Goal: Information Seeking & Learning: Learn about a topic

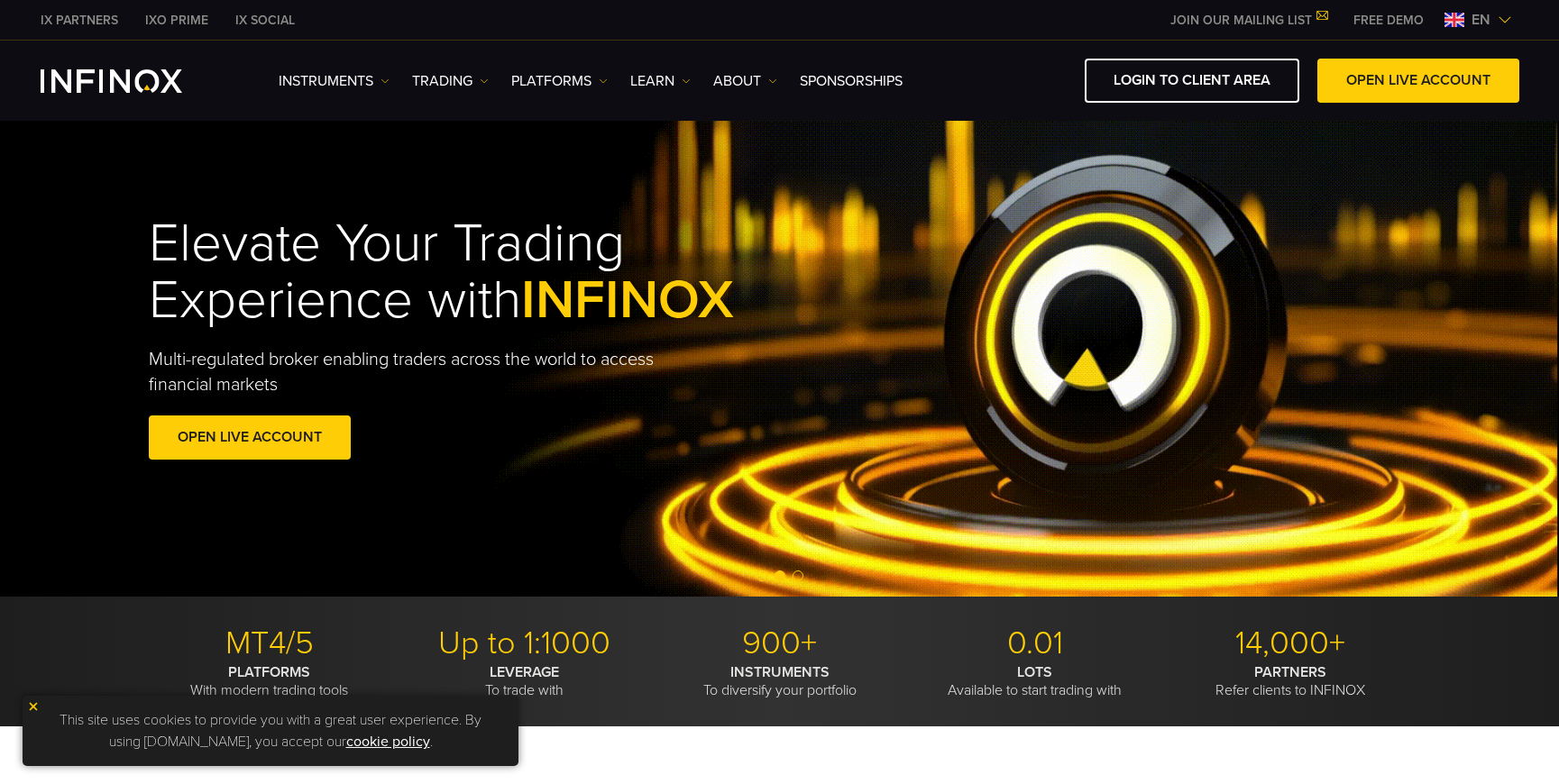
click at [1481, 21] on span "en" at bounding box center [1481, 20] width 33 height 21
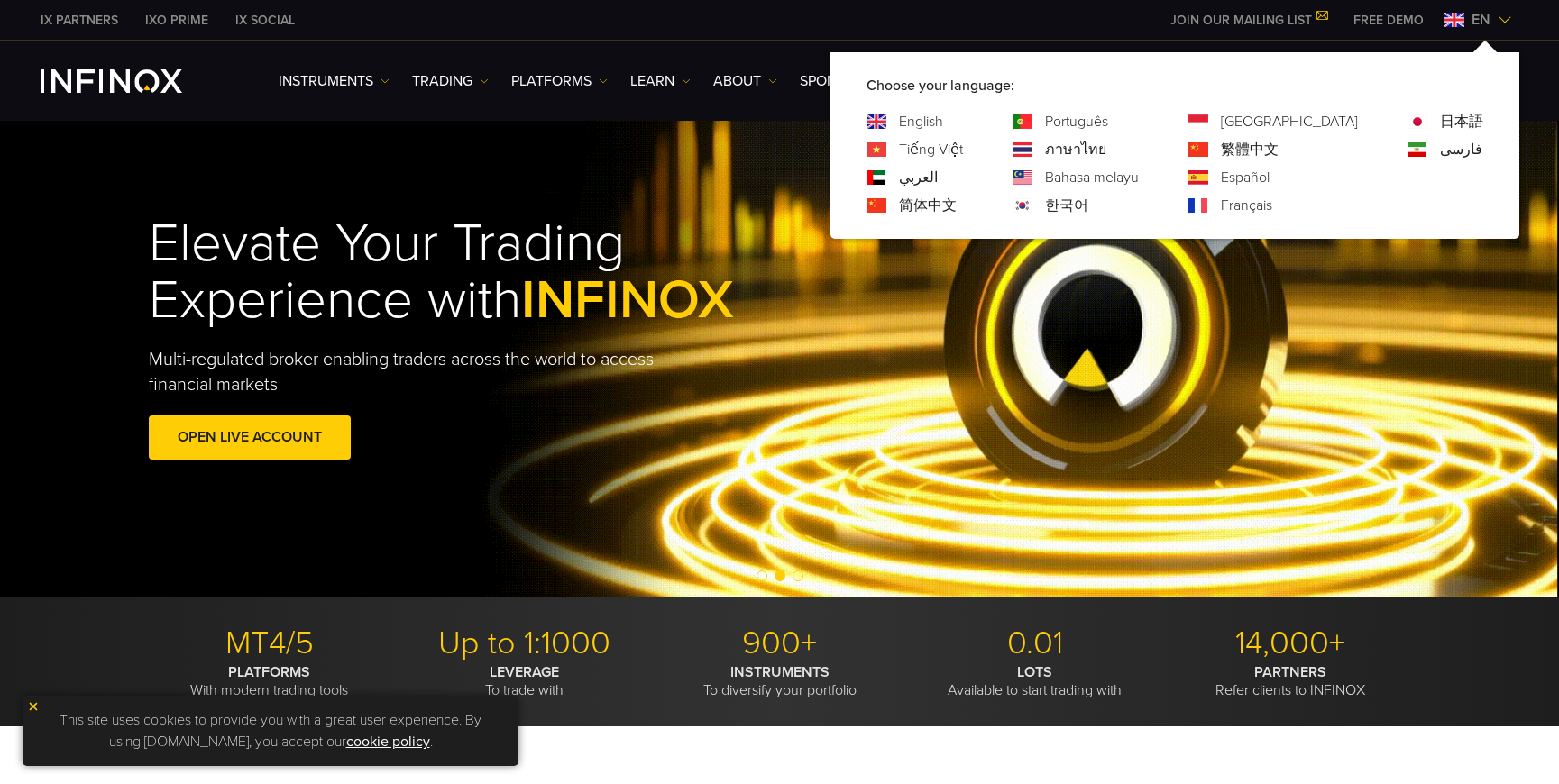
click at [1108, 124] on link "Português" at bounding box center [1076, 122] width 63 height 21
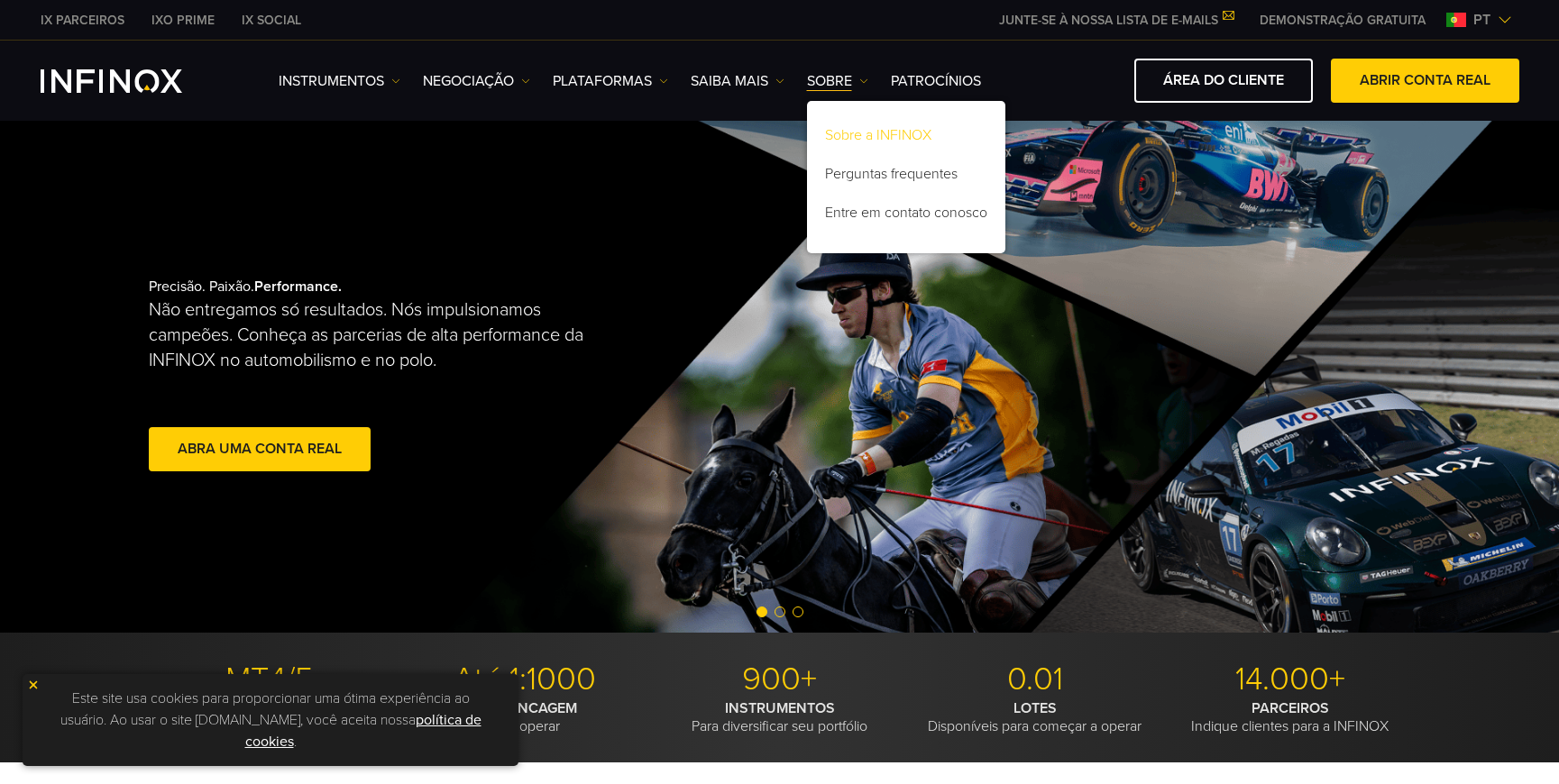
click at [852, 136] on link "Sobre a INFINOX" at bounding box center [905, 138] width 198 height 39
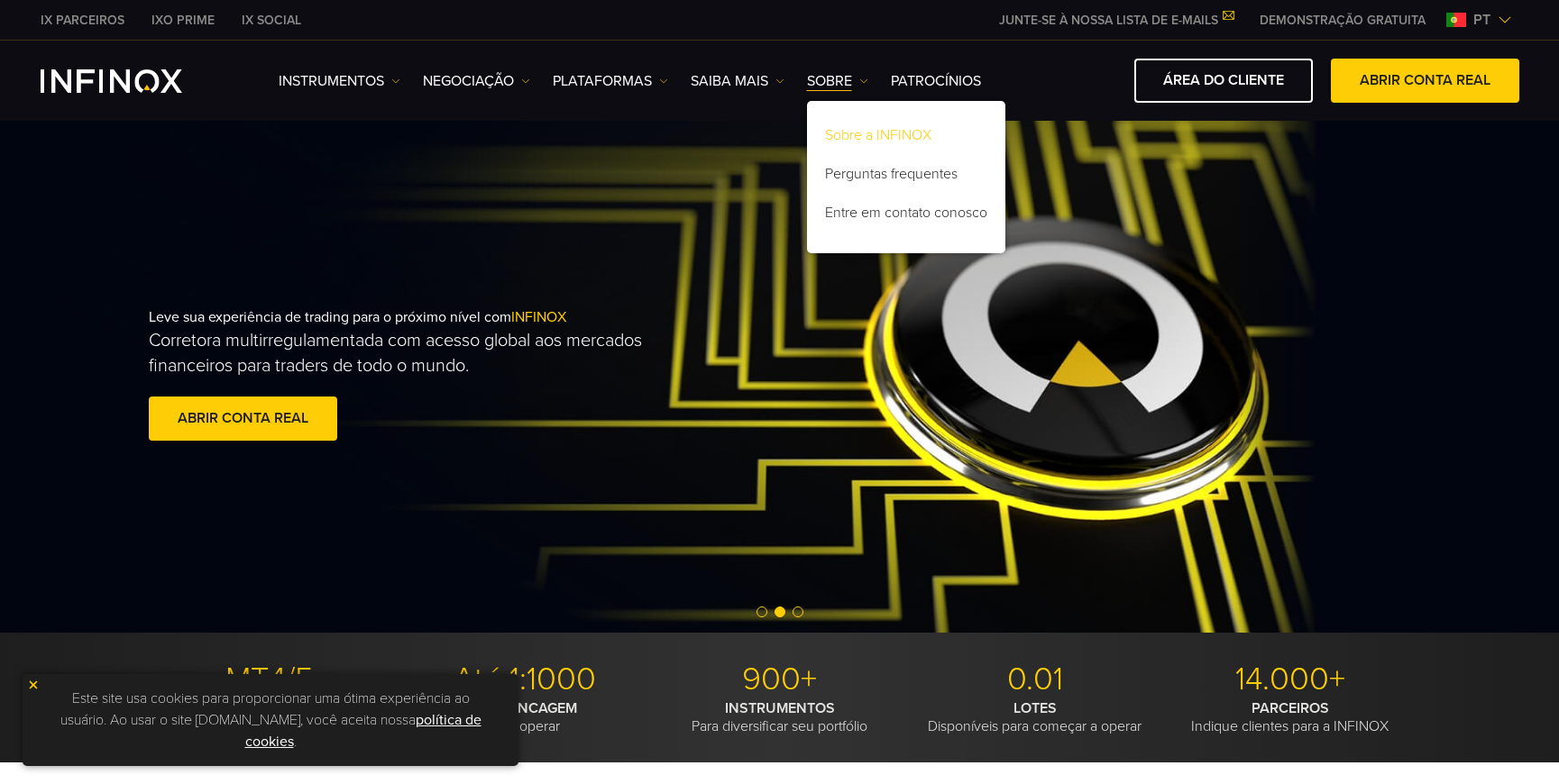
click at [863, 137] on link "Sobre a INFINOX" at bounding box center [905, 138] width 198 height 39
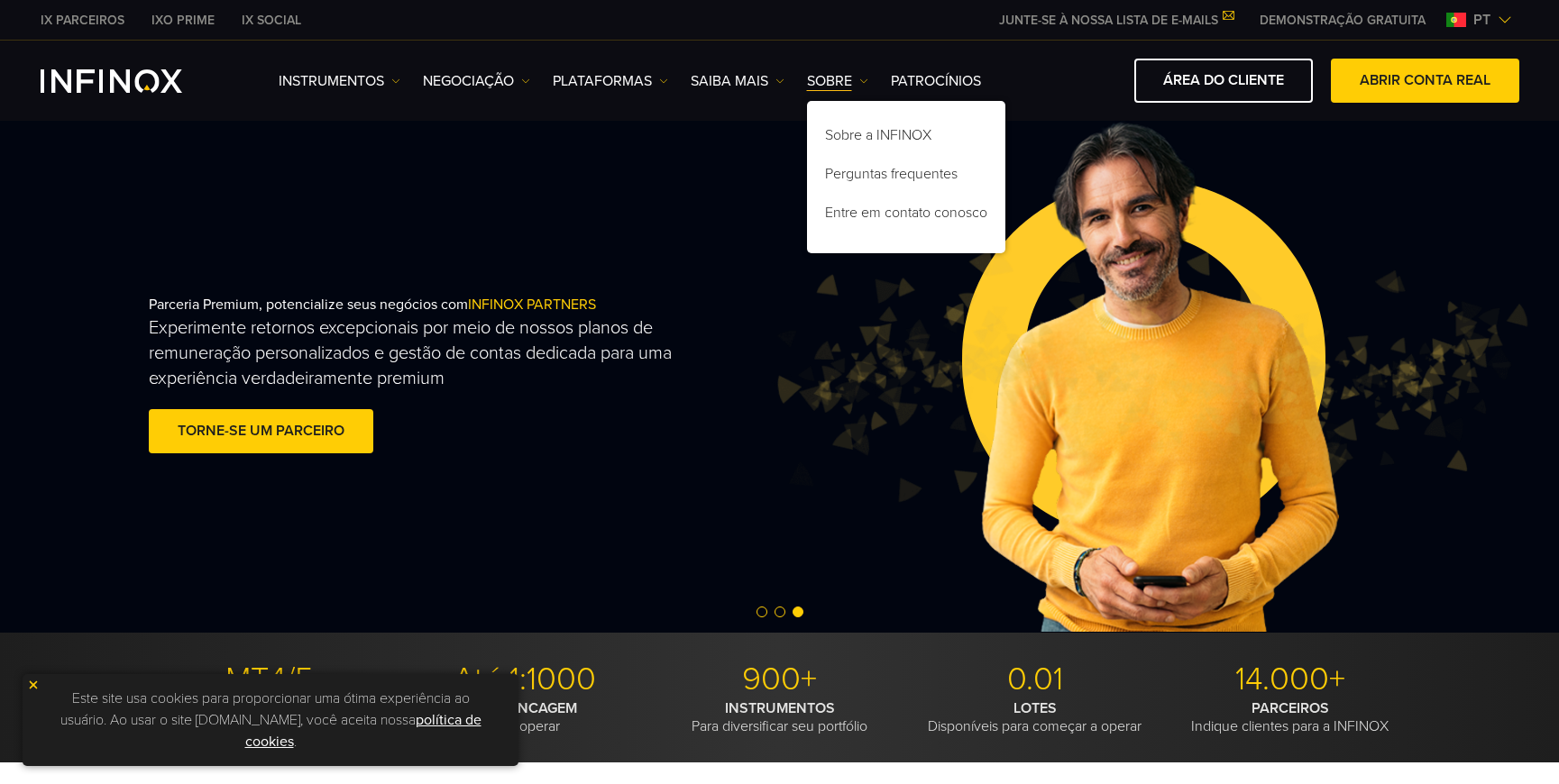
click at [1219, 329] on img at bounding box center [1148, 376] width 759 height 253
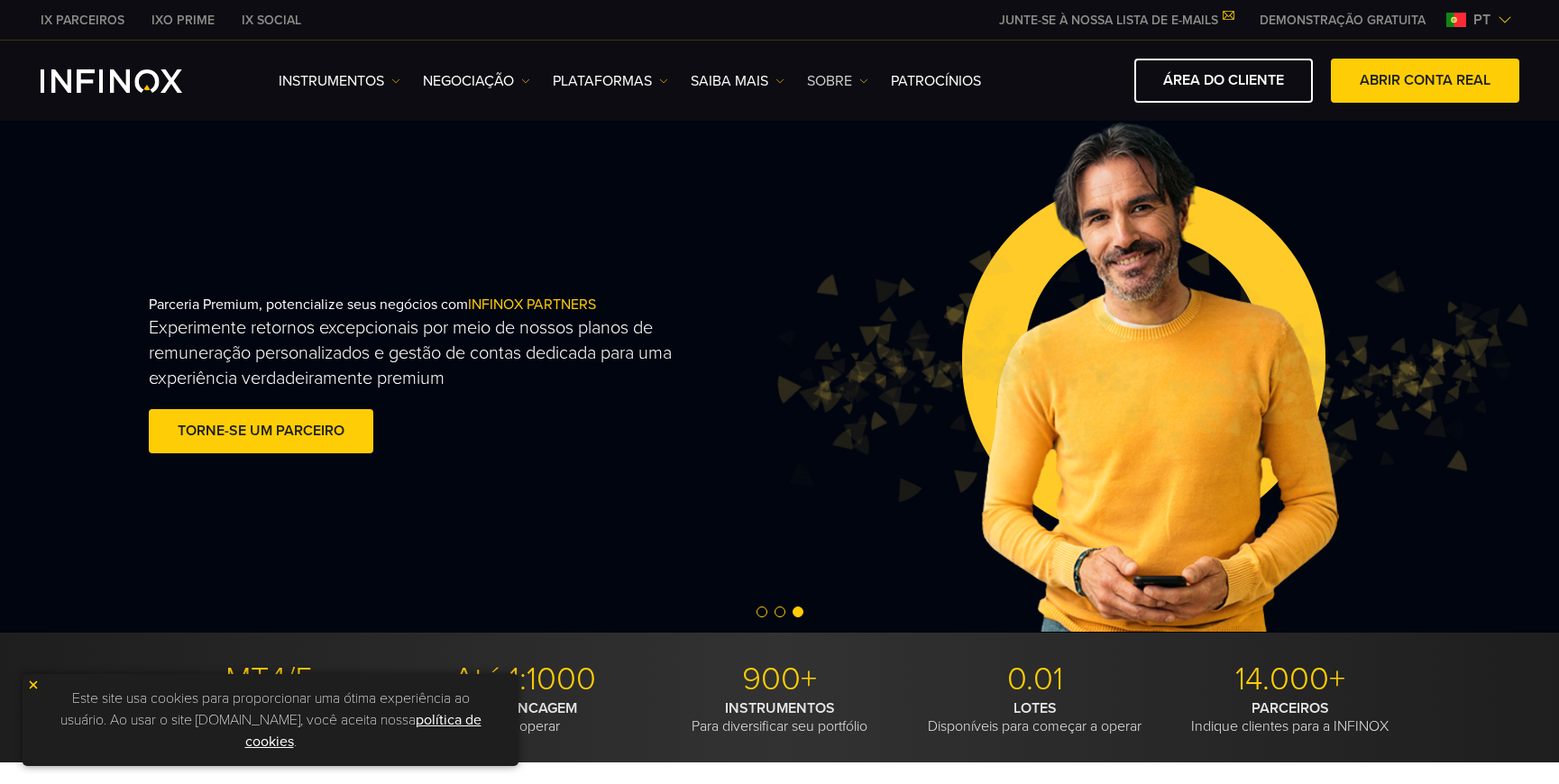
click at [855, 83] on link "SOBRE" at bounding box center [837, 81] width 61 height 21
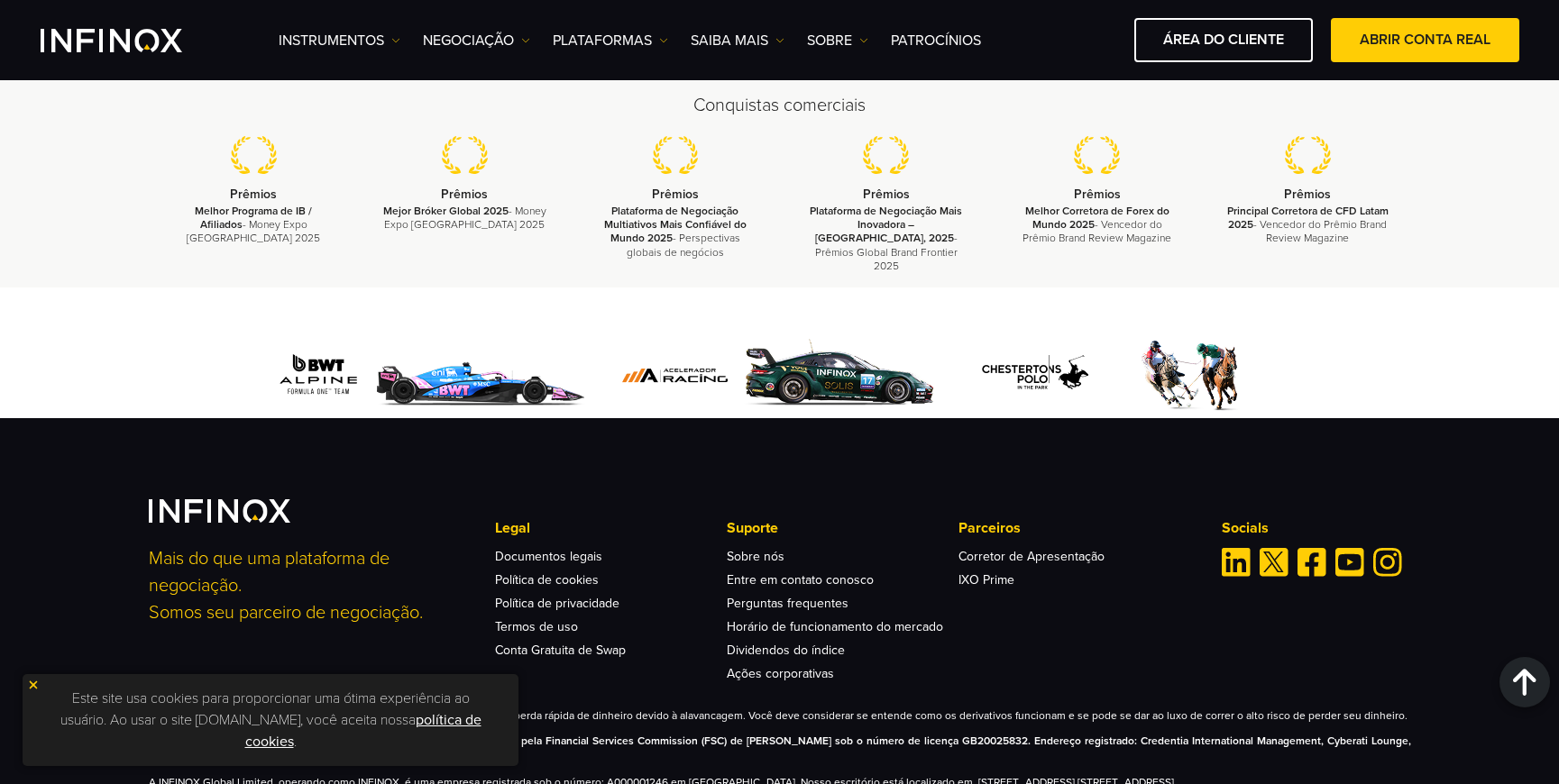
scroll to position [6986, 0]
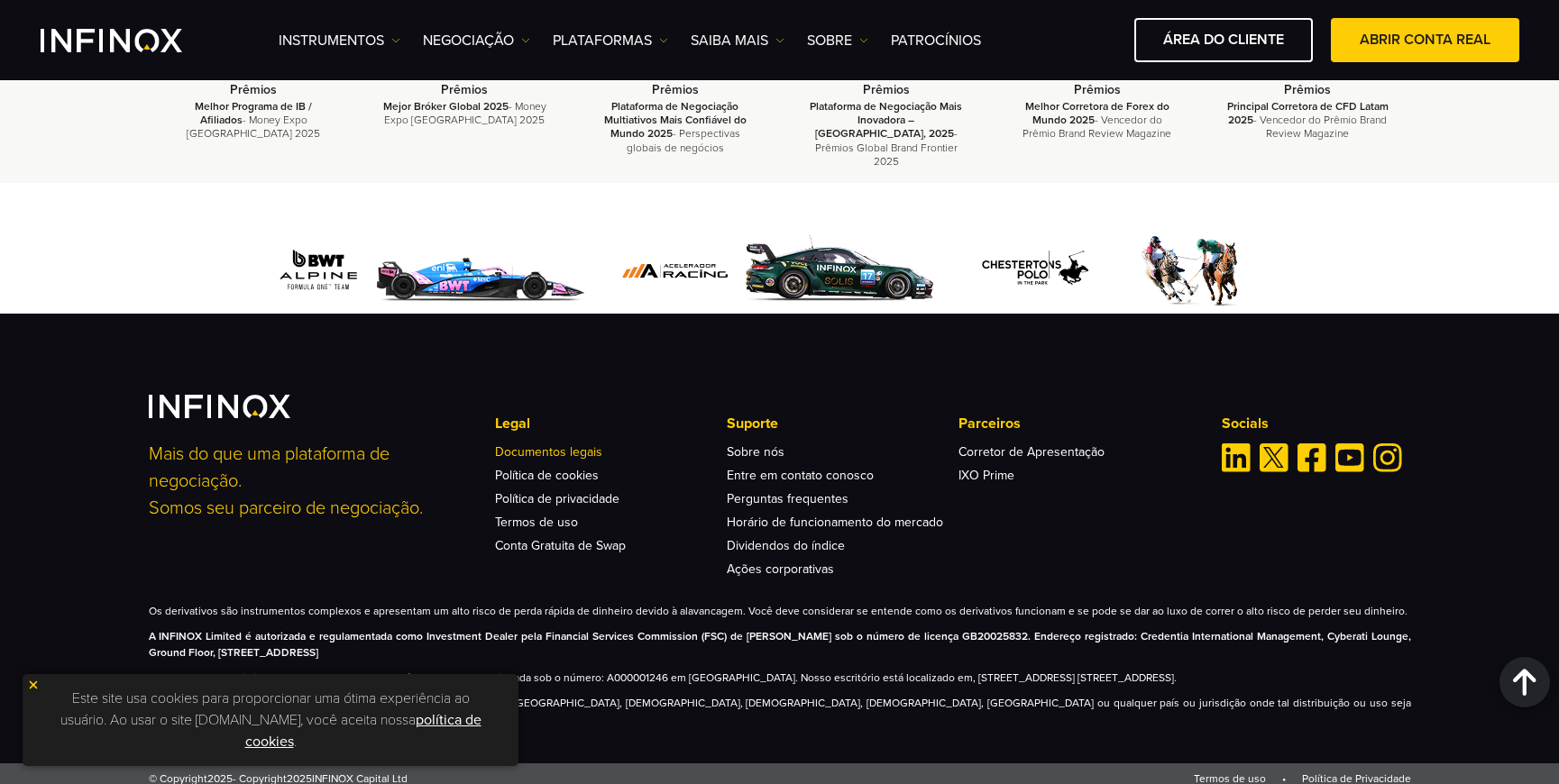
click at [538, 459] on link "Documentos legais" at bounding box center [548, 452] width 107 height 16
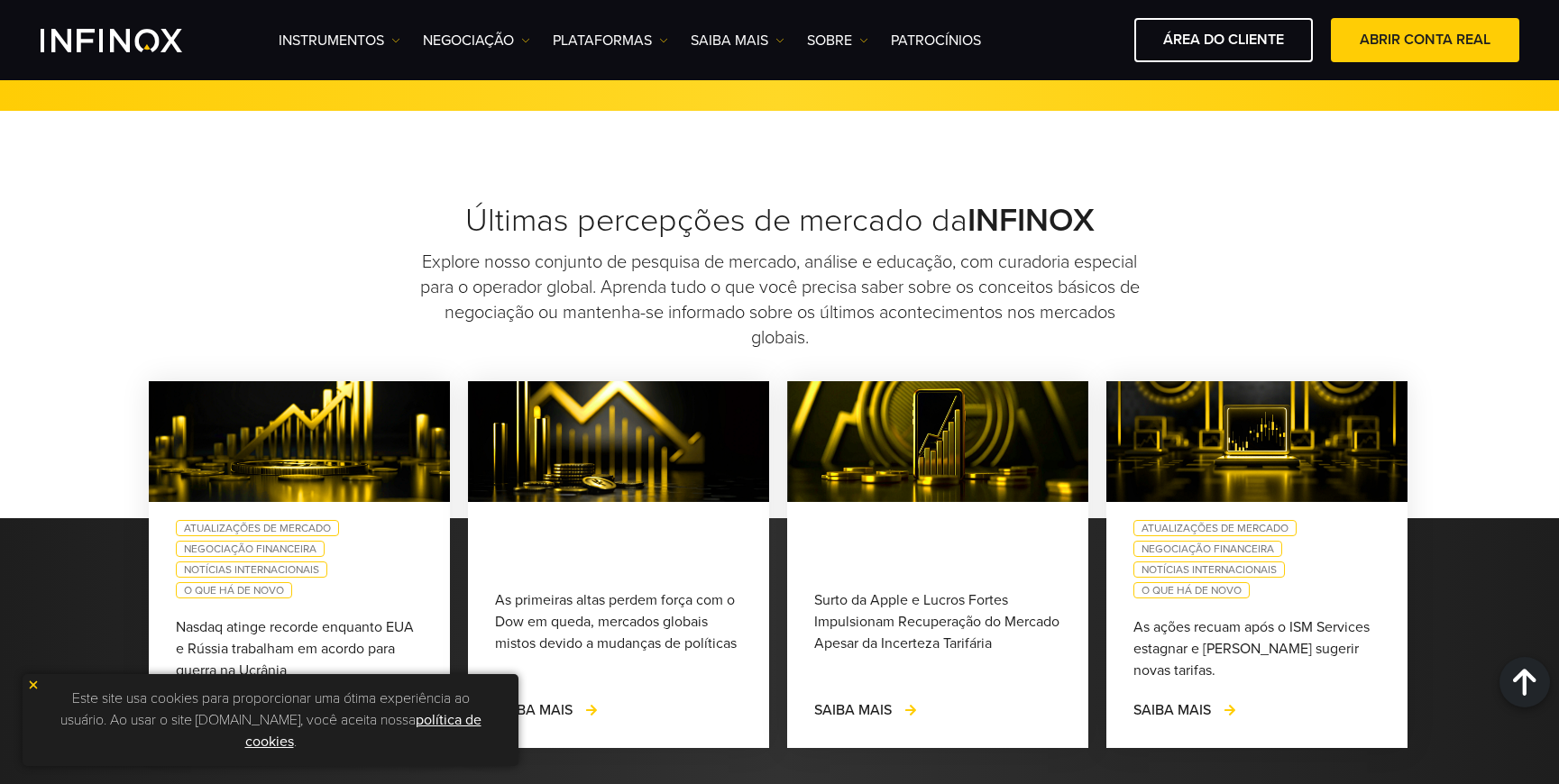
scroll to position [1428, 0]
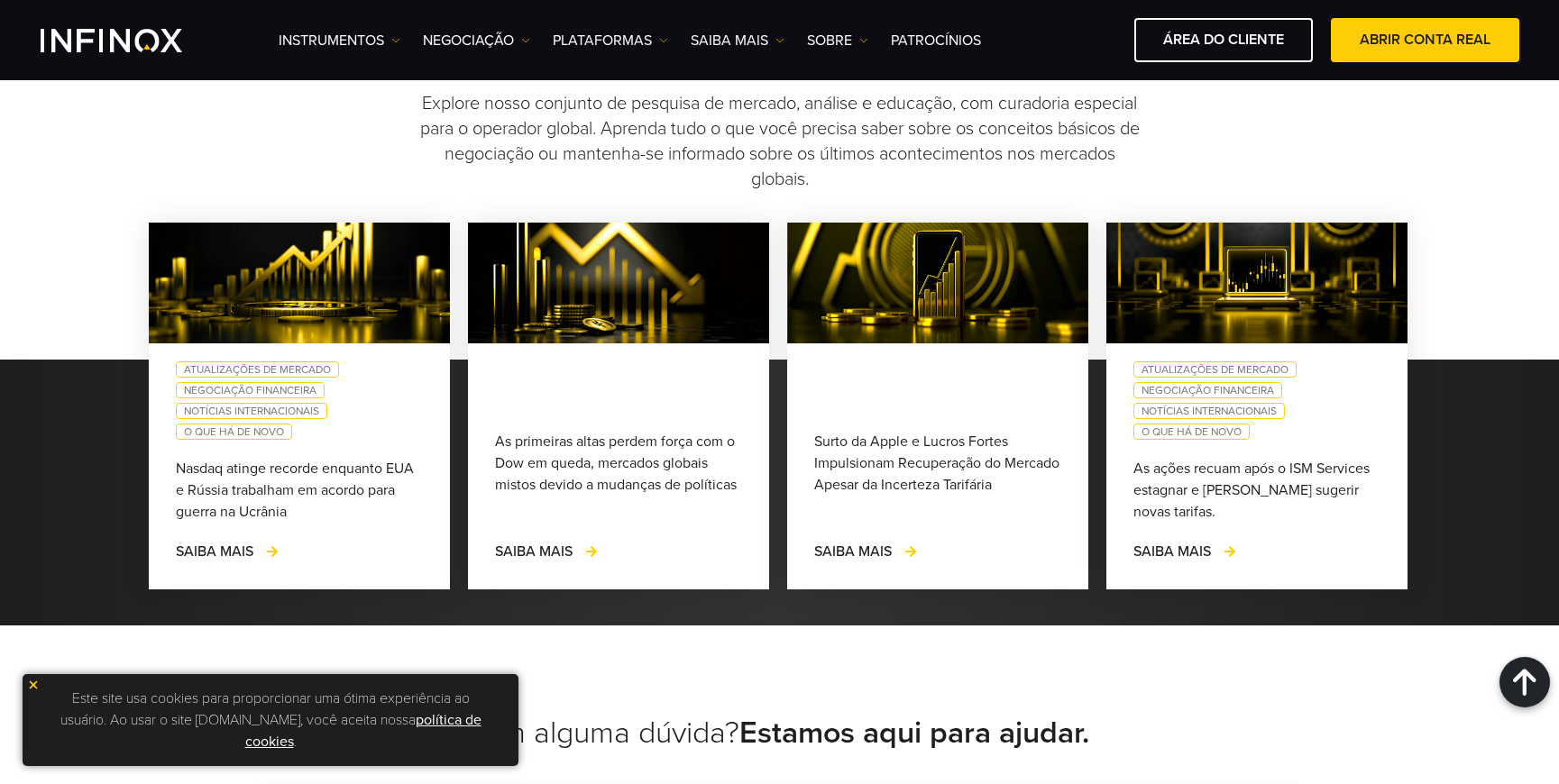
click at [32, 684] on img at bounding box center [33, 685] width 13 height 13
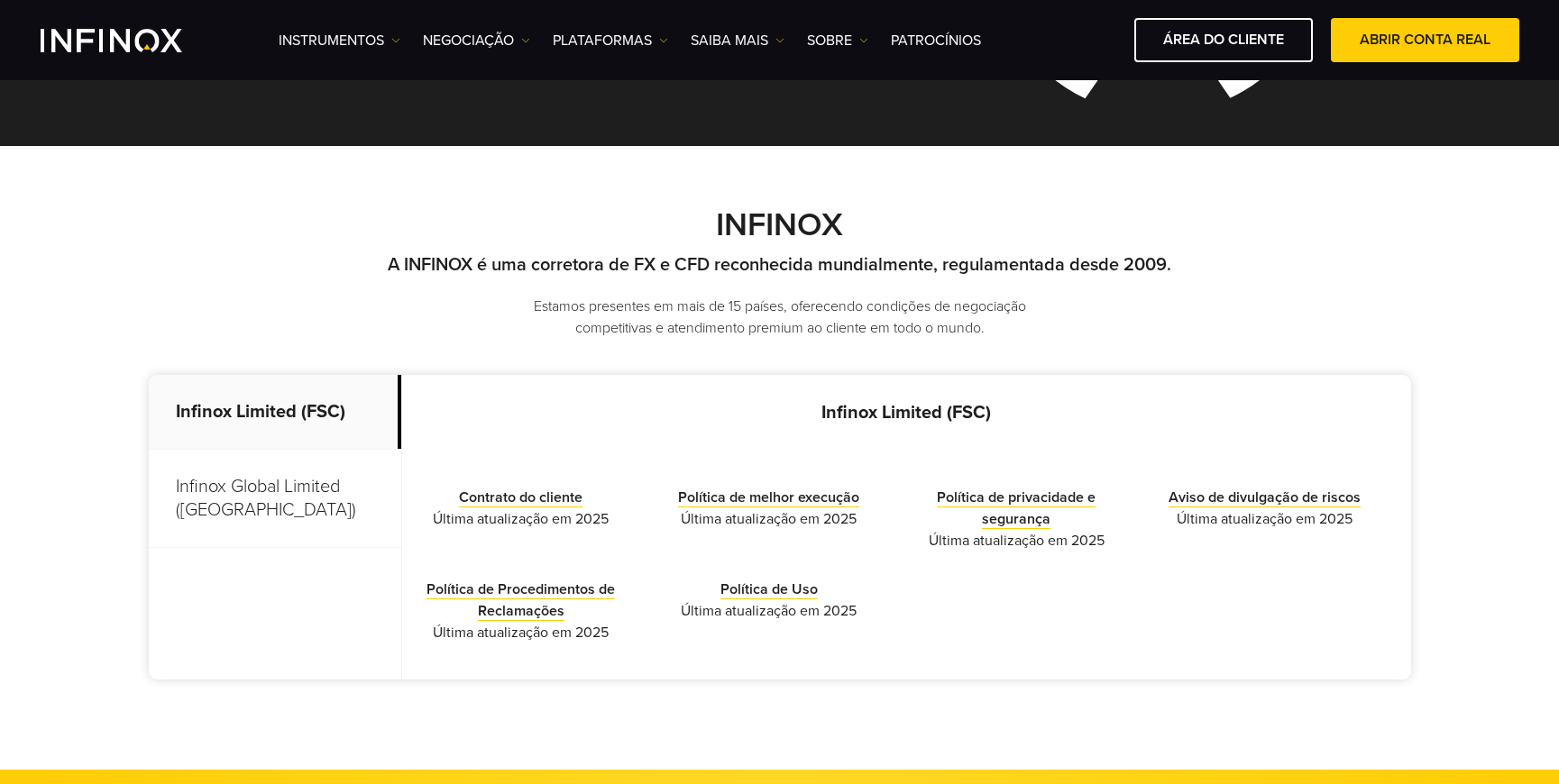
scroll to position [361, 0]
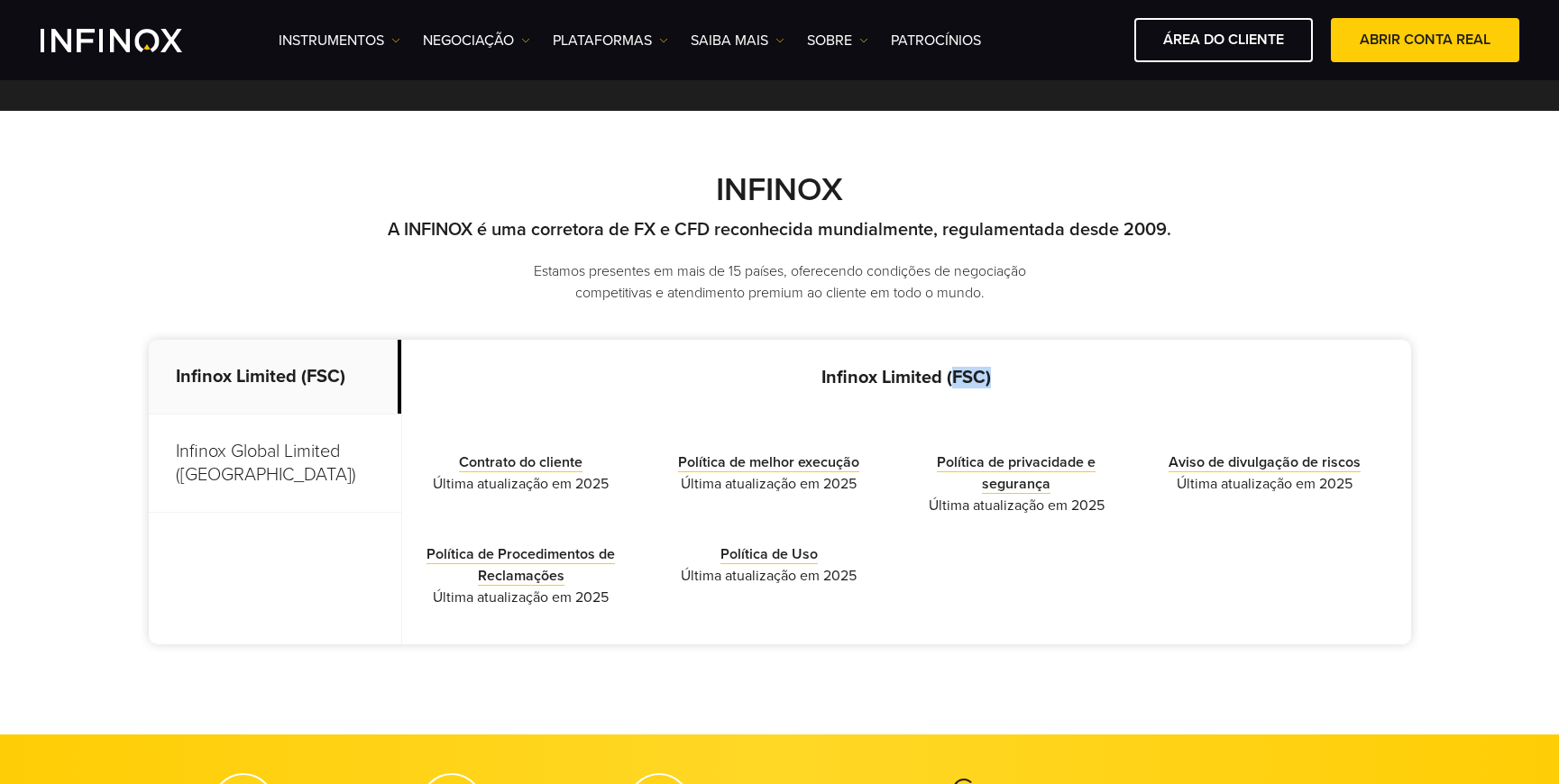
drag, startPoint x: 946, startPoint y: 374, endPoint x: 979, endPoint y: 374, distance: 33.0
click at [979, 374] on p "Infinox Limited (FSC)" at bounding box center [906, 377] width 1009 height 21
click at [1008, 376] on p "Infinox Limited (FSC)" at bounding box center [906, 377] width 1009 height 21
drag, startPoint x: 935, startPoint y: 373, endPoint x: 997, endPoint y: 372, distance: 62.0
click at [997, 372] on p "Infinox Limited (FSC)" at bounding box center [906, 377] width 1009 height 21
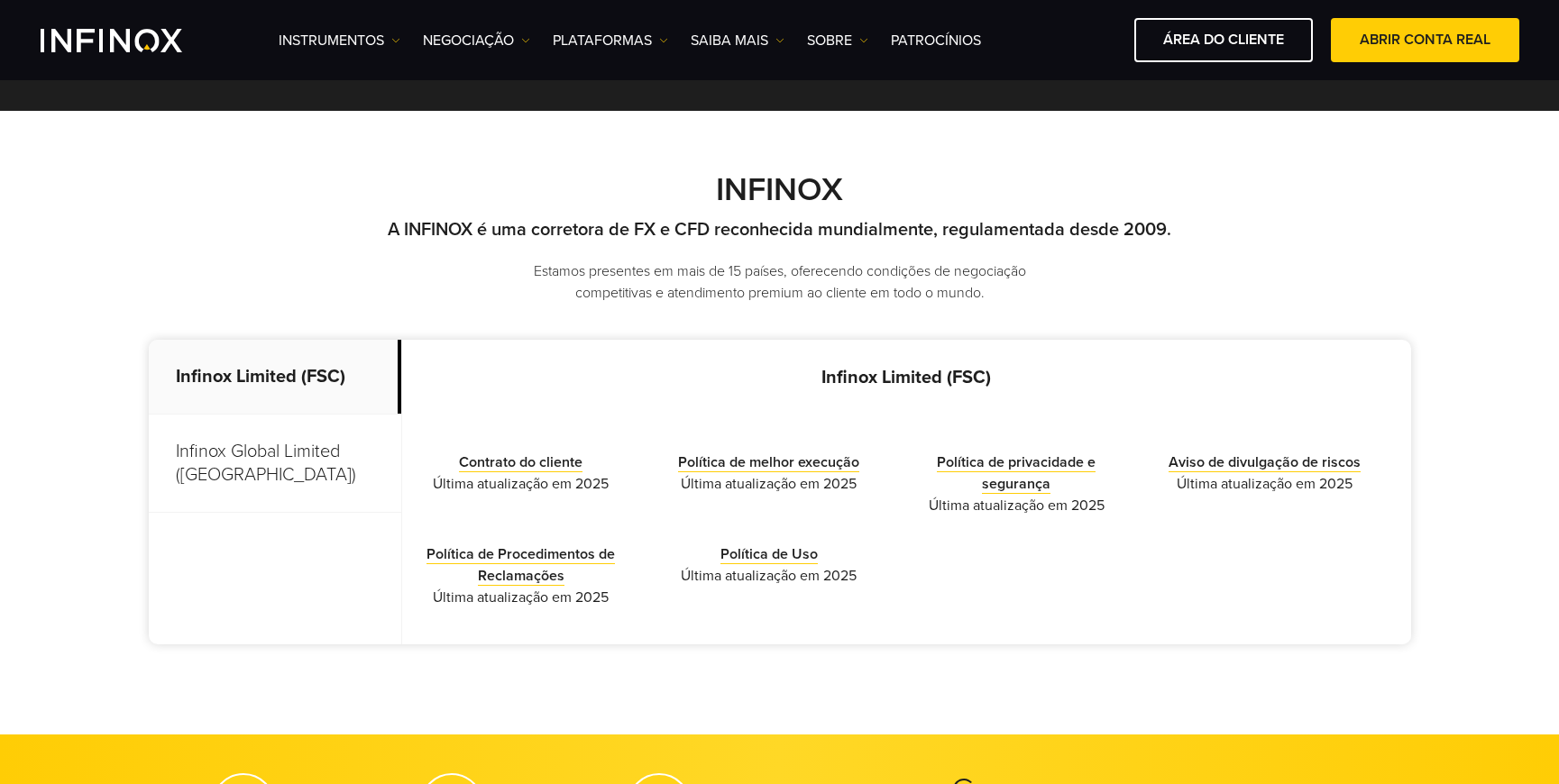
click at [1038, 376] on p "Infinox Limited (FSC)" at bounding box center [906, 377] width 1009 height 21
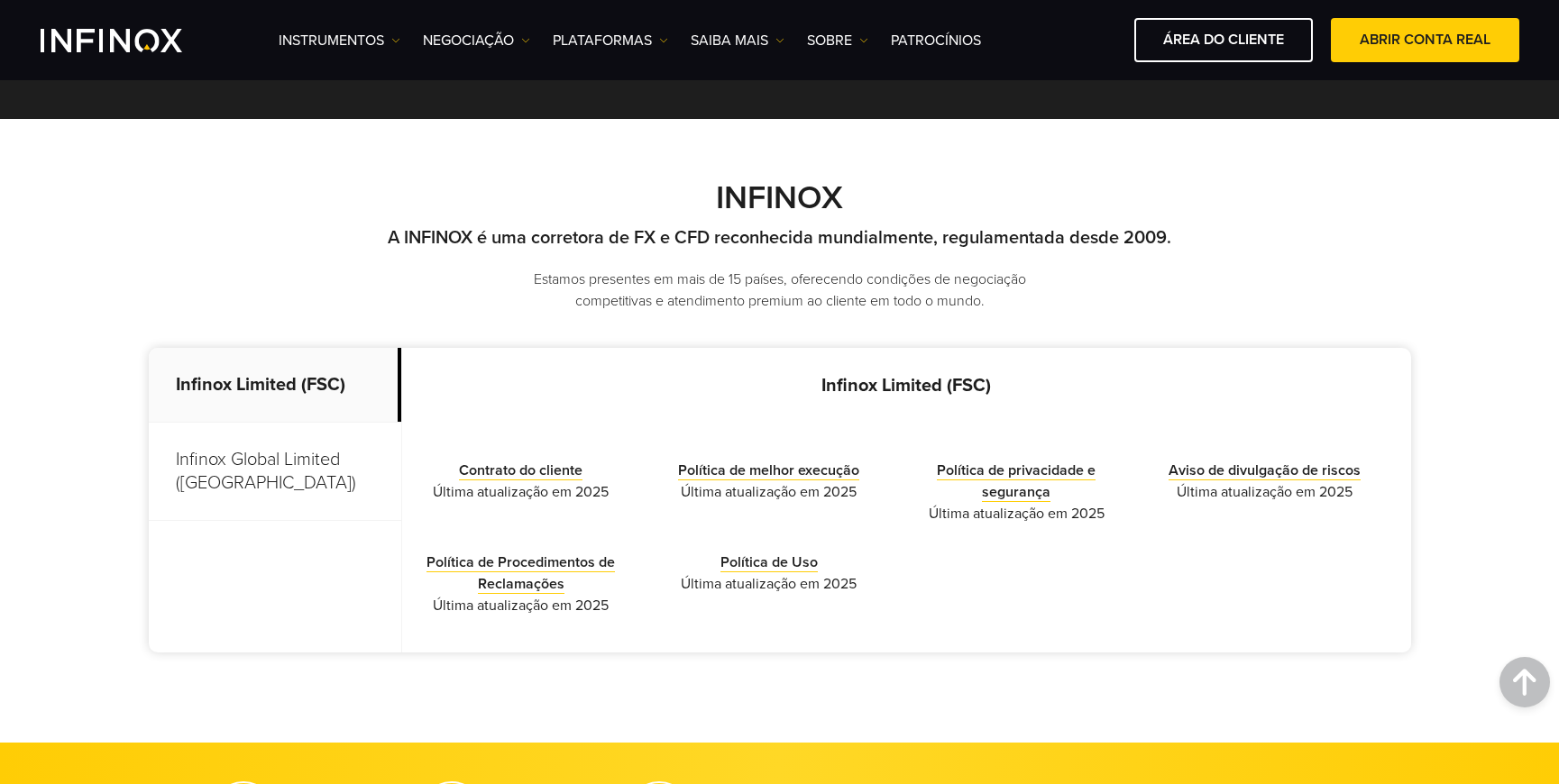
scroll to position [344, 0]
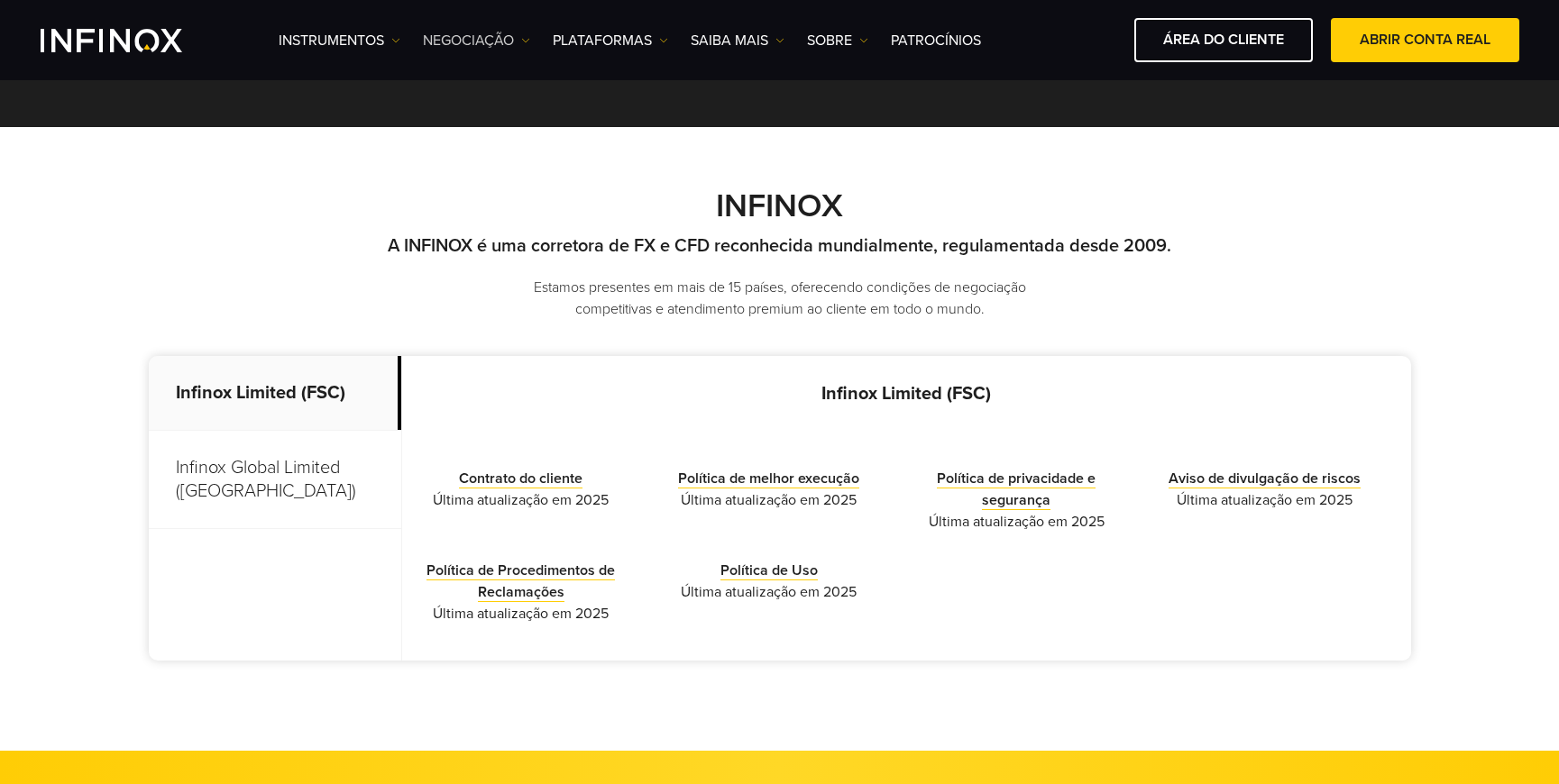
click at [524, 43] on img at bounding box center [525, 40] width 9 height 9
click at [749, 43] on link "Saiba mais" at bounding box center [738, 40] width 94 height 21
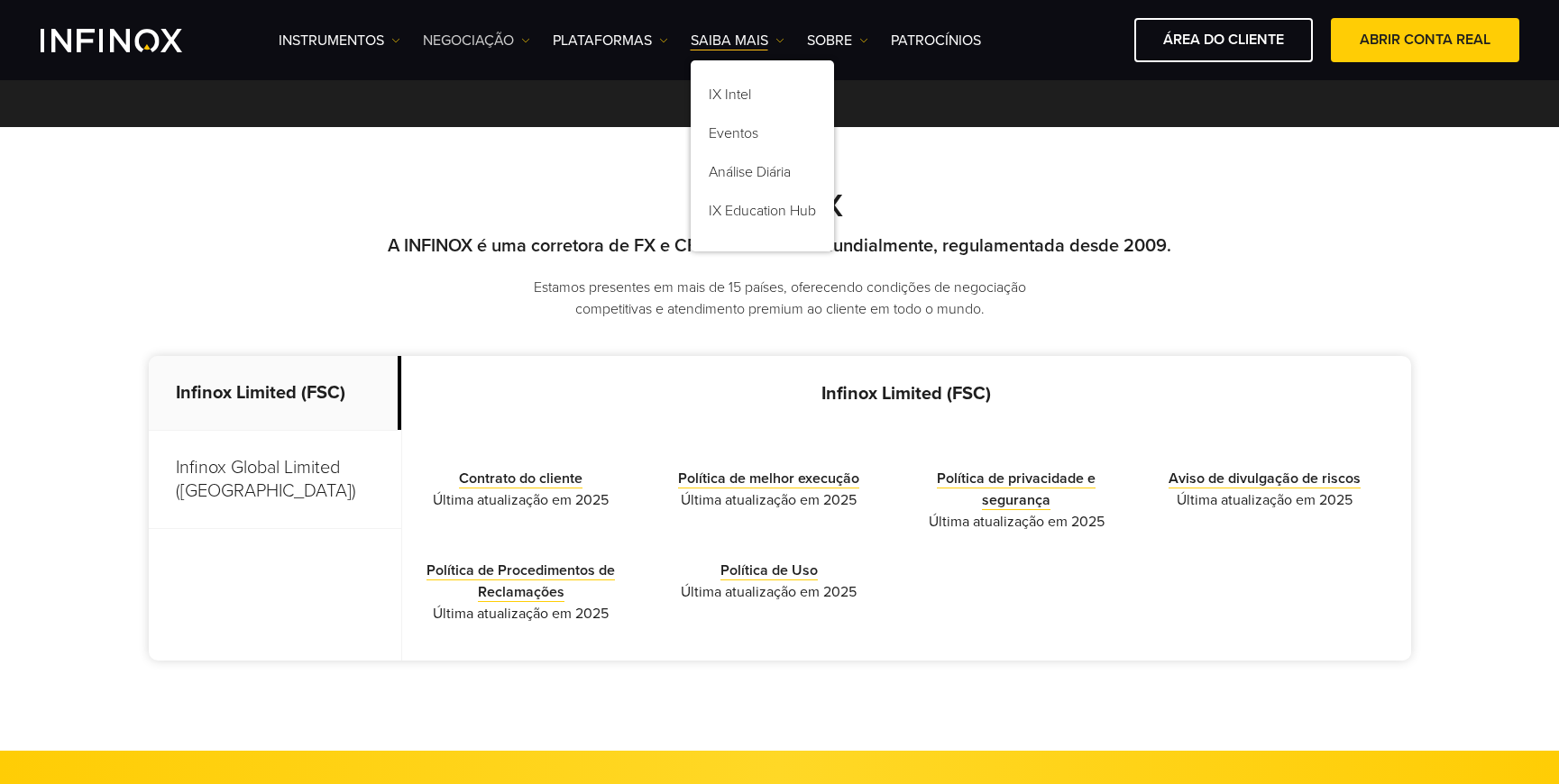
click at [478, 44] on link "NEGOCIAÇÃO" at bounding box center [476, 40] width 107 height 21
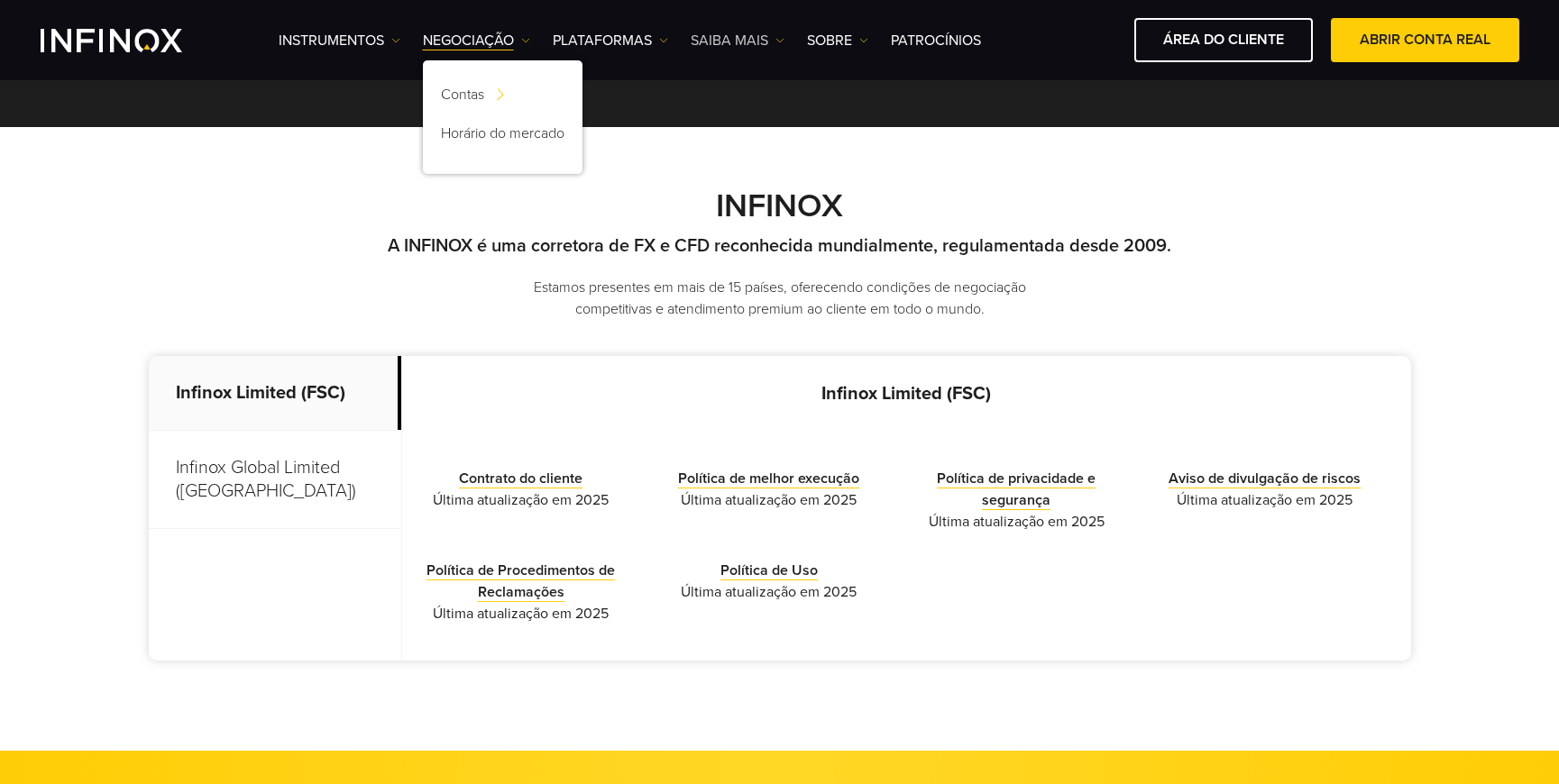
click at [743, 40] on link "Saiba mais" at bounding box center [738, 40] width 94 height 21
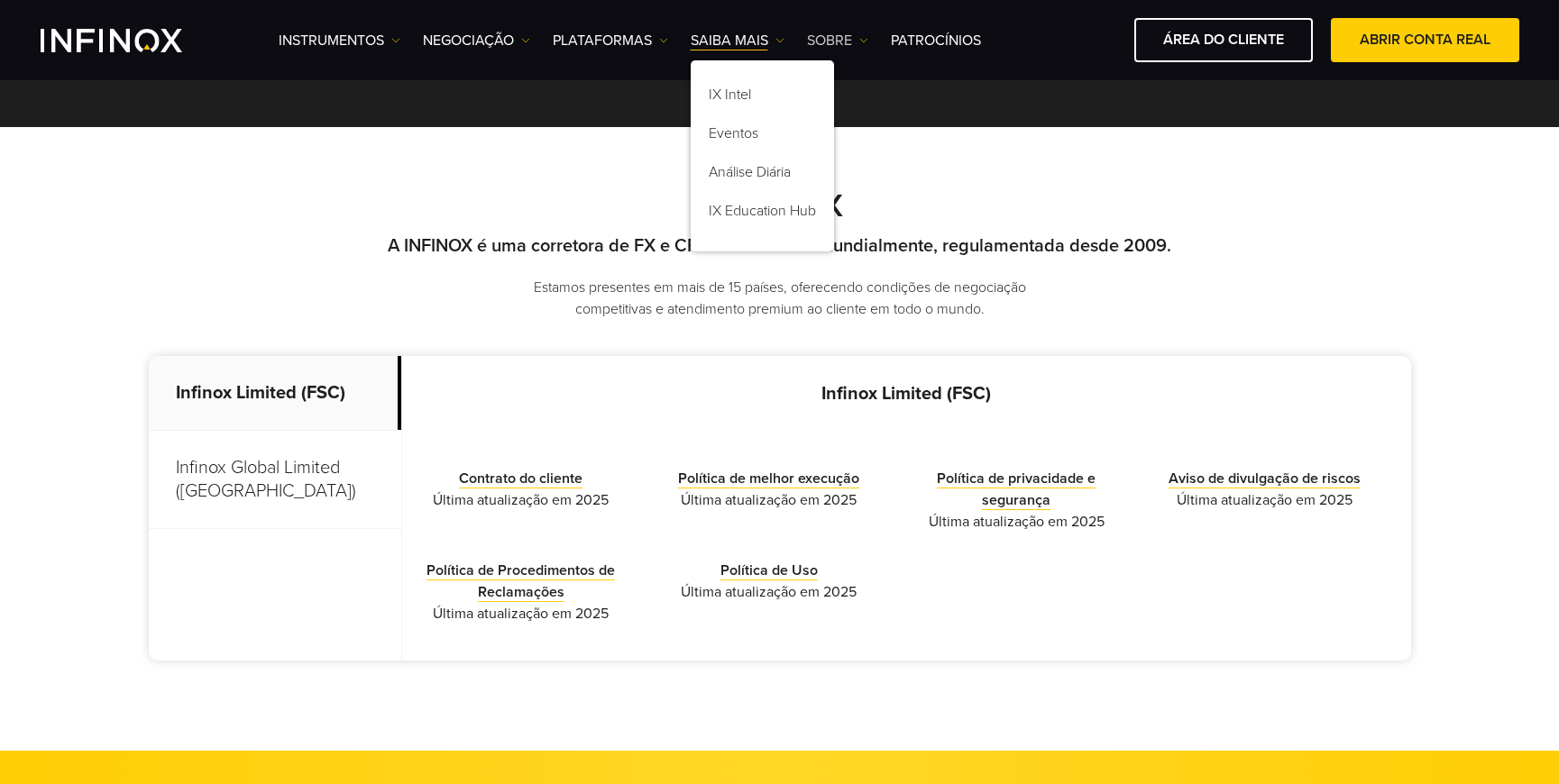
click at [846, 43] on link "SOBRE" at bounding box center [837, 40] width 61 height 21
